Goal: Task Accomplishment & Management: Manage account settings

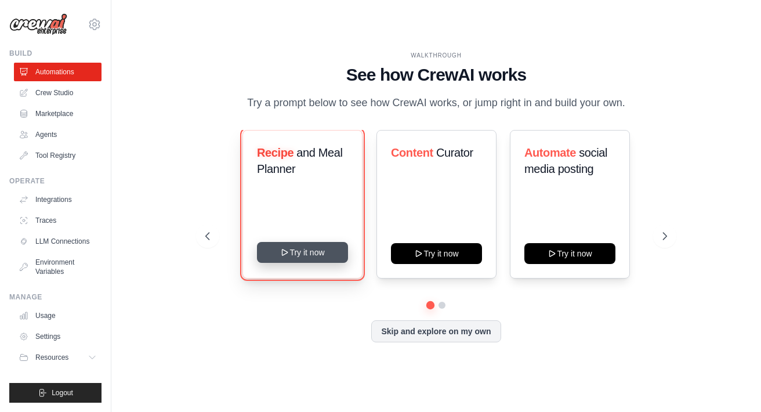
click at [309, 254] on button "Try it now" at bounding box center [302, 252] width 91 height 21
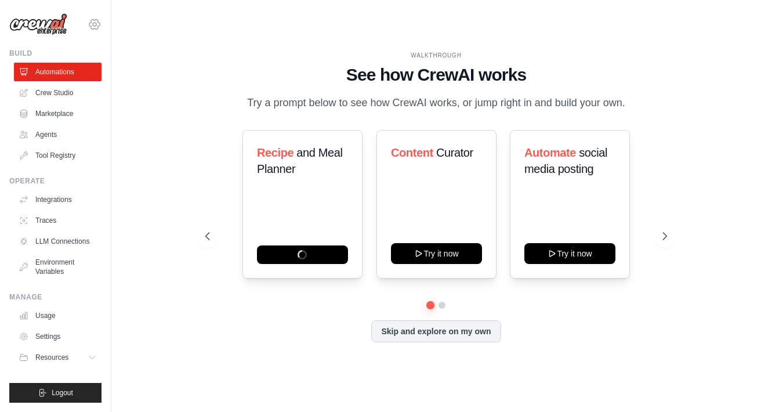
click at [94, 24] on icon at bounding box center [95, 24] width 14 height 14
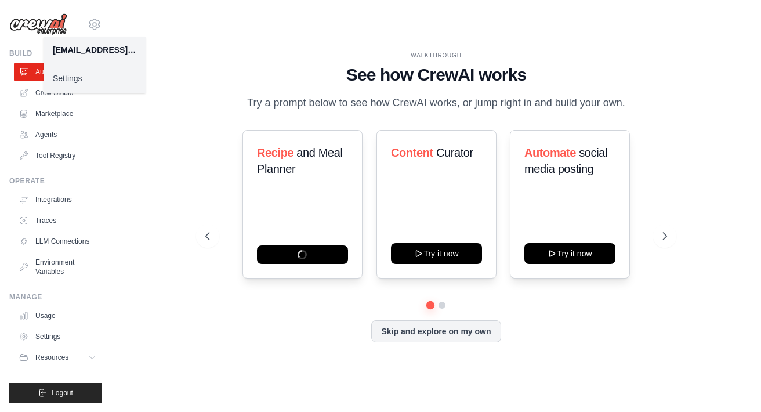
click at [78, 82] on link "Settings" at bounding box center [95, 78] width 102 height 21
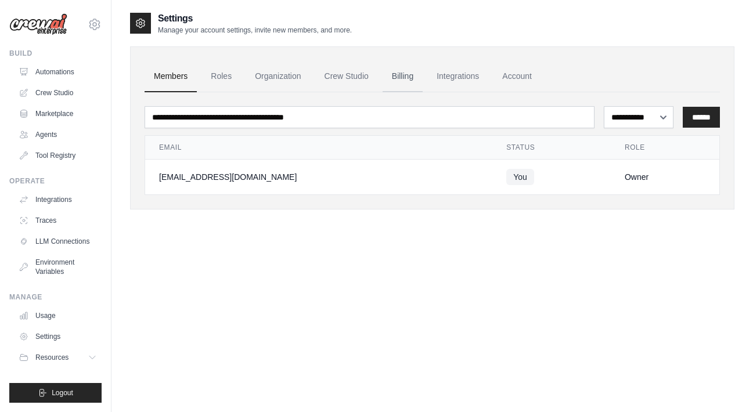
click at [402, 82] on link "Billing" at bounding box center [402, 76] width 40 height 31
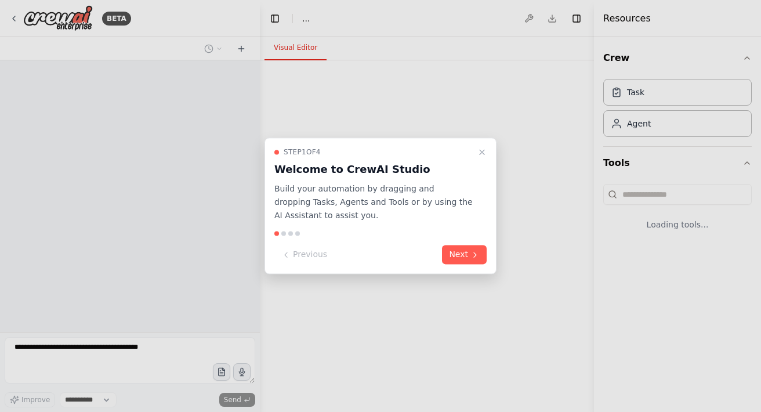
select select "****"
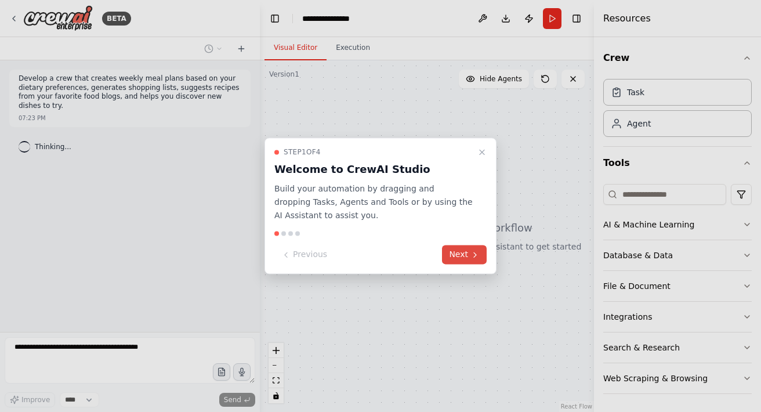
click at [471, 258] on icon at bounding box center [475, 254] width 9 height 9
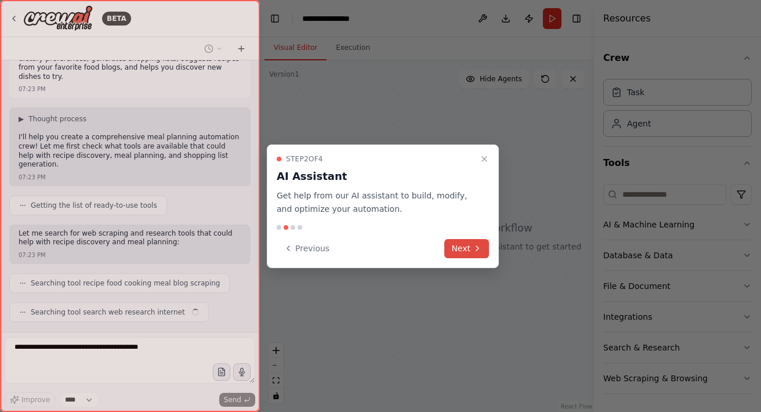
scroll to position [58, 0]
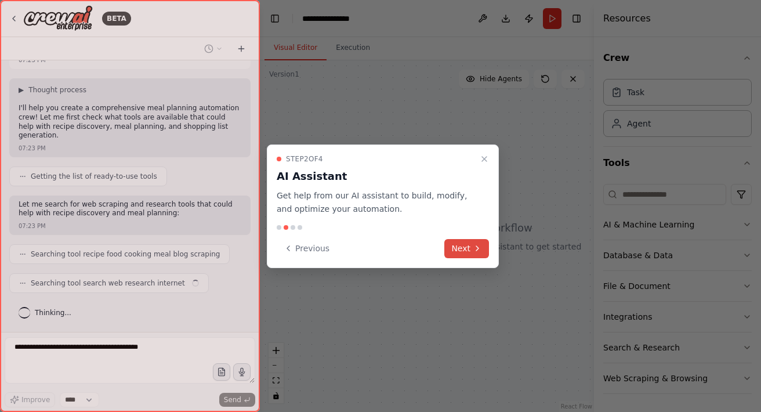
click at [473, 248] on icon at bounding box center [477, 248] width 9 height 9
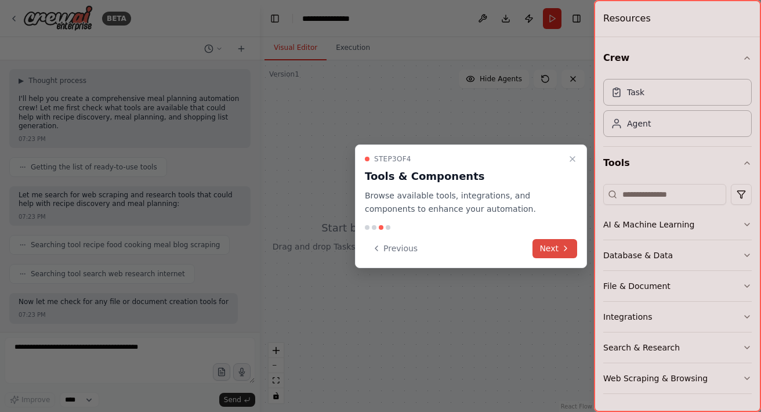
scroll to position [136, 0]
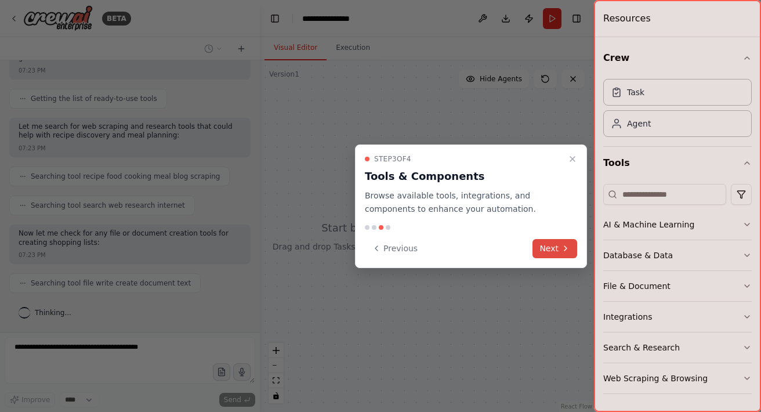
click at [551, 245] on button "Next" at bounding box center [555, 248] width 45 height 19
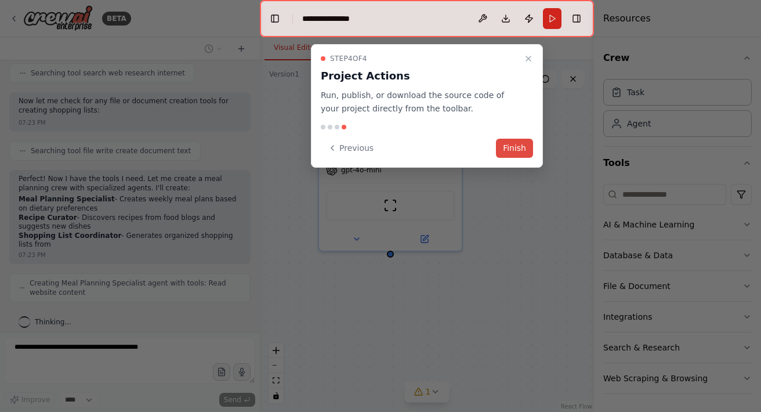
scroll to position [288, 0]
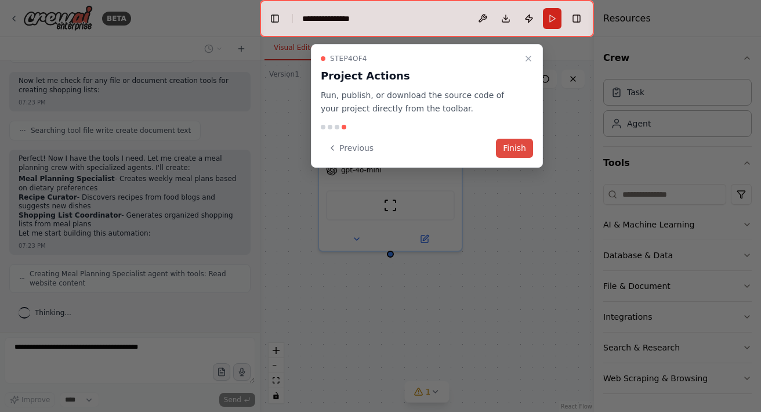
click at [519, 148] on button "Finish" at bounding box center [514, 148] width 37 height 19
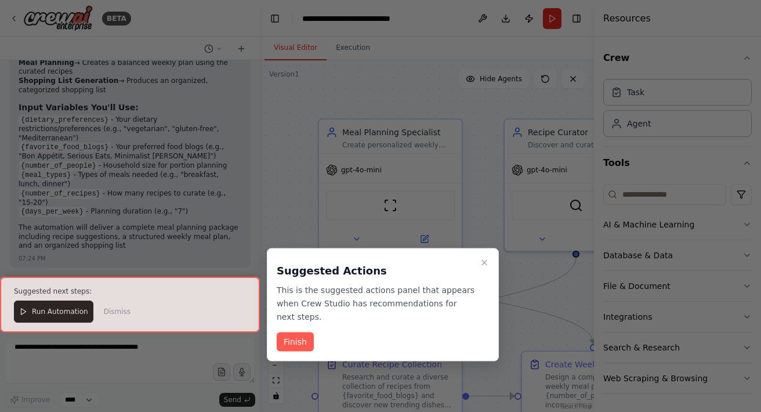
scroll to position [1052, 0]
click at [303, 345] on button "Finish" at bounding box center [295, 342] width 37 height 19
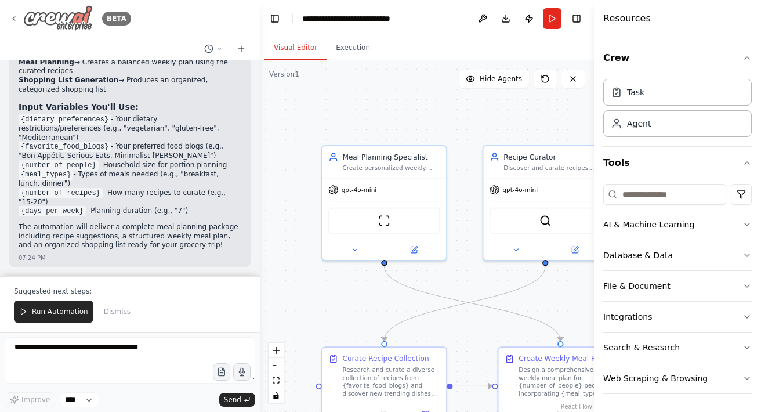
click at [65, 20] on img at bounding box center [58, 18] width 70 height 26
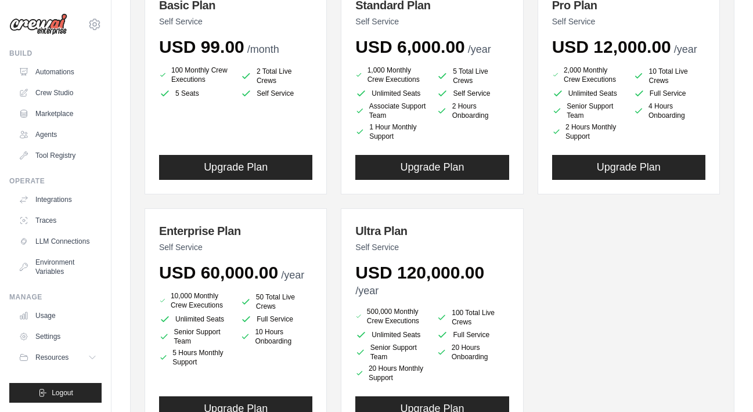
scroll to position [179, 0]
